Goal: Task Accomplishment & Management: Manage account settings

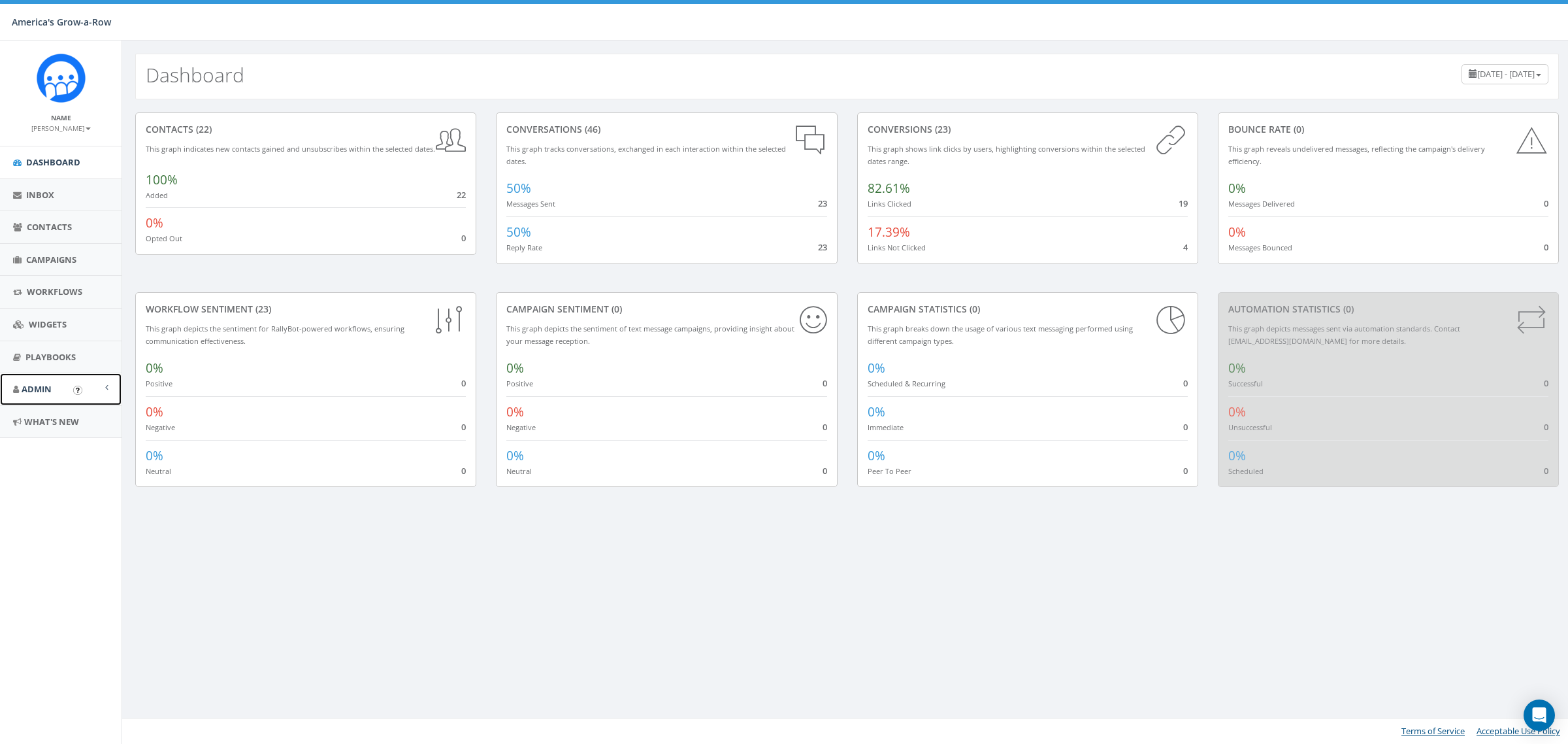
click at [51, 382] on link "Admin" at bounding box center [61, 389] width 122 height 32
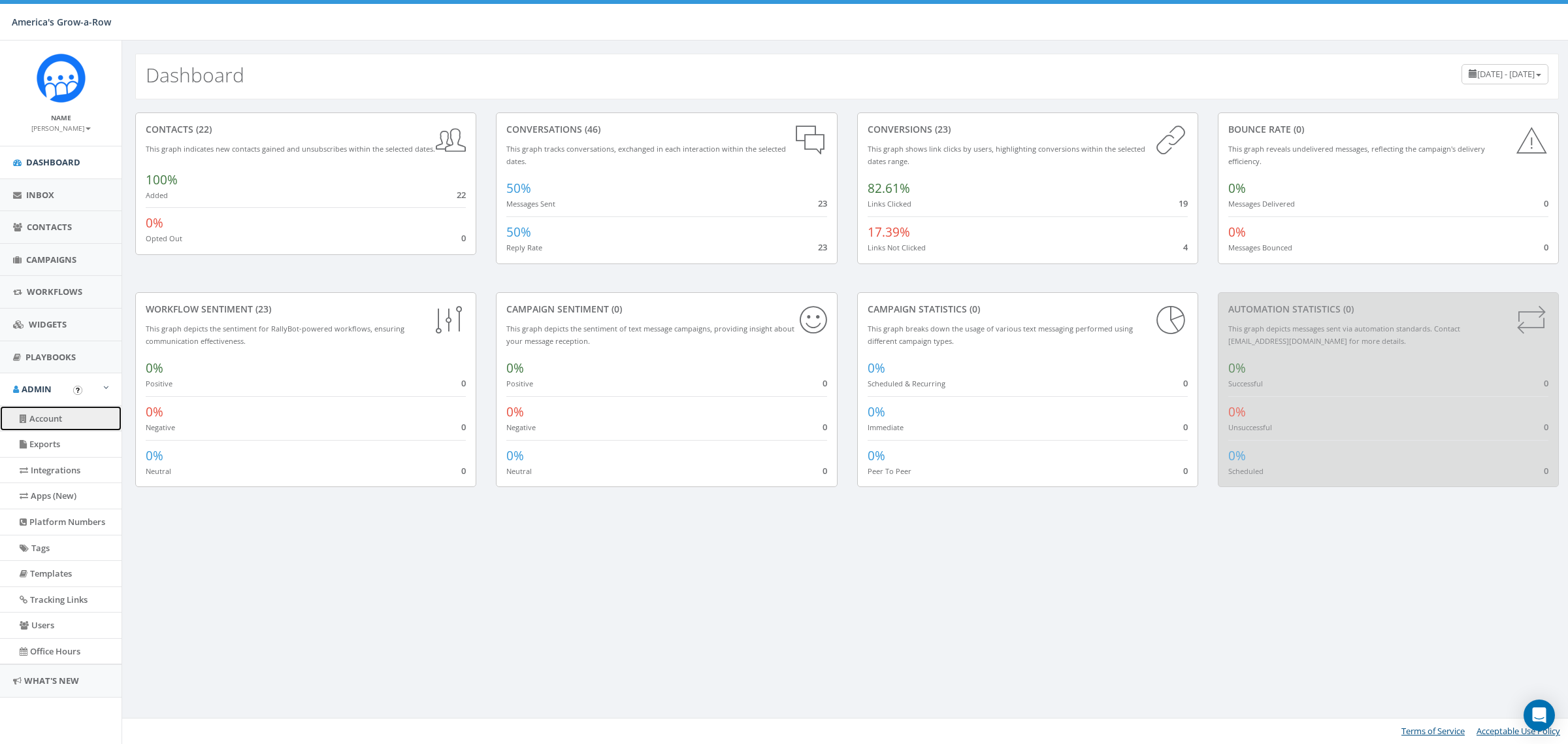
click at [68, 420] on link "Account" at bounding box center [61, 419] width 122 height 25
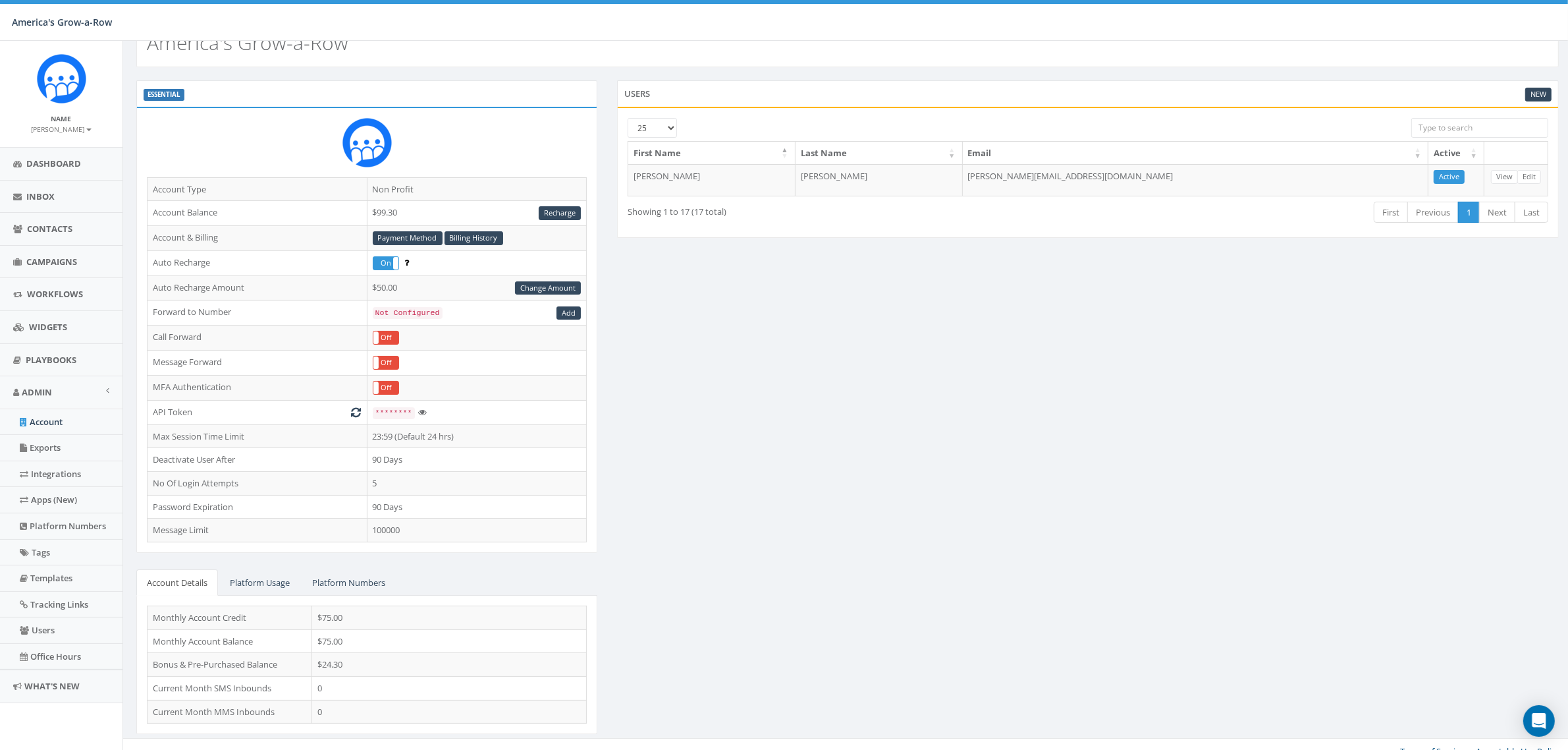
scroll to position [50, 0]
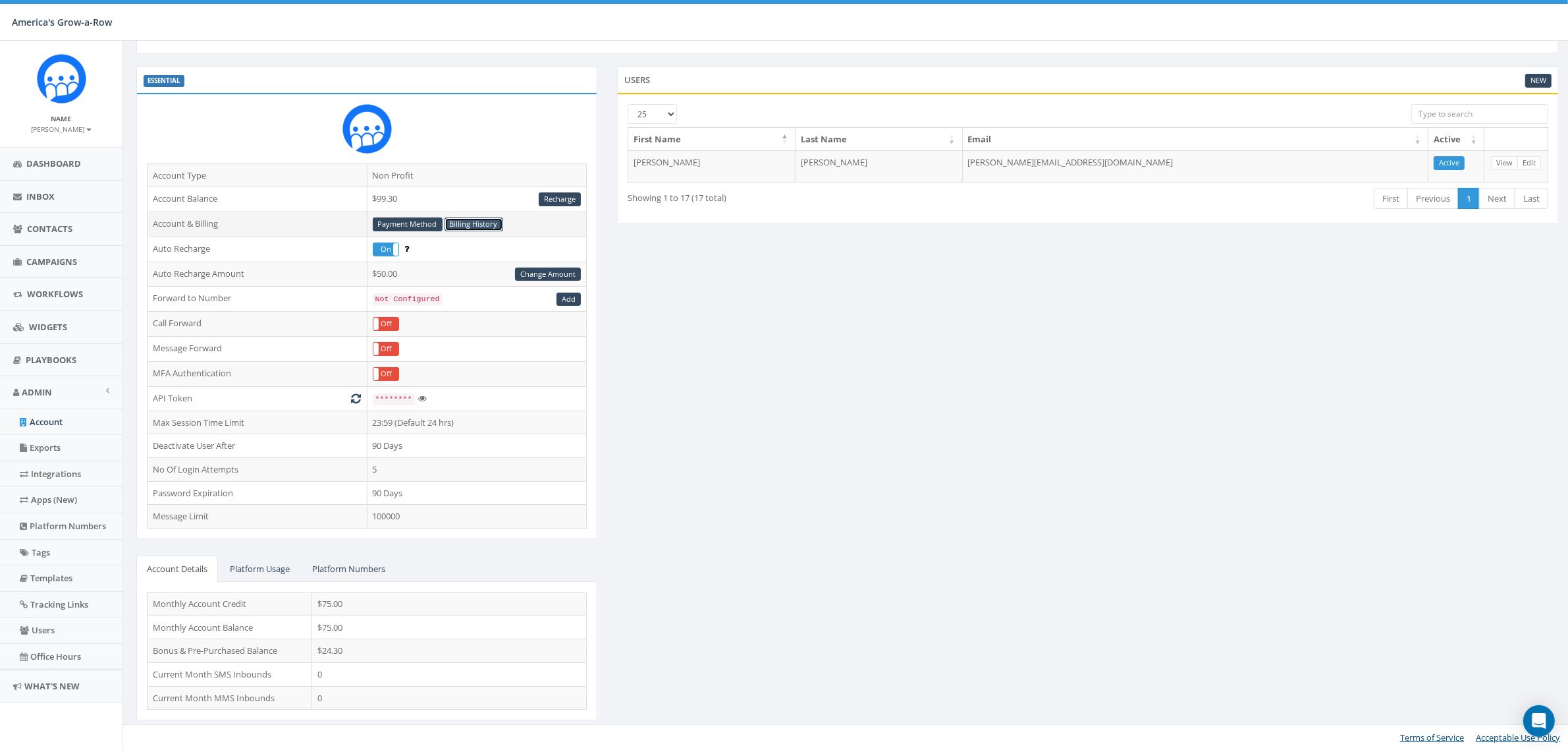
click at [469, 218] on link "Billing History" at bounding box center [474, 225] width 58 height 13
click at [1059, 419] on div "ESSENTIAL Account Type Non Profit Account Balance $99.30 Recharge Account & Bil…" at bounding box center [848, 401] width 1442 height 670
